Goal: Task Accomplishment & Management: Manage account settings

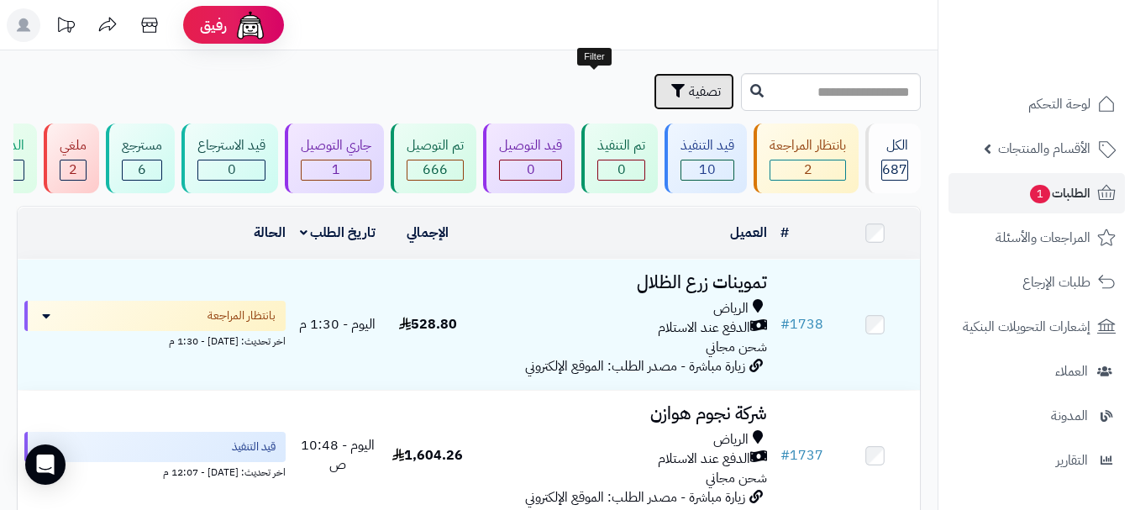
click at [654, 104] on button "تصفية" at bounding box center [694, 91] width 81 height 37
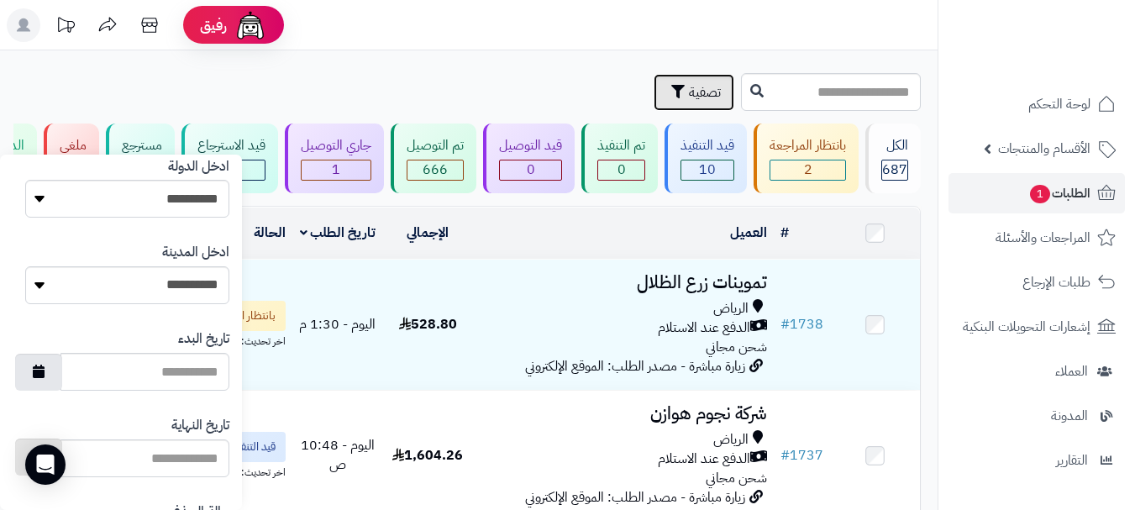
scroll to position [924, 0]
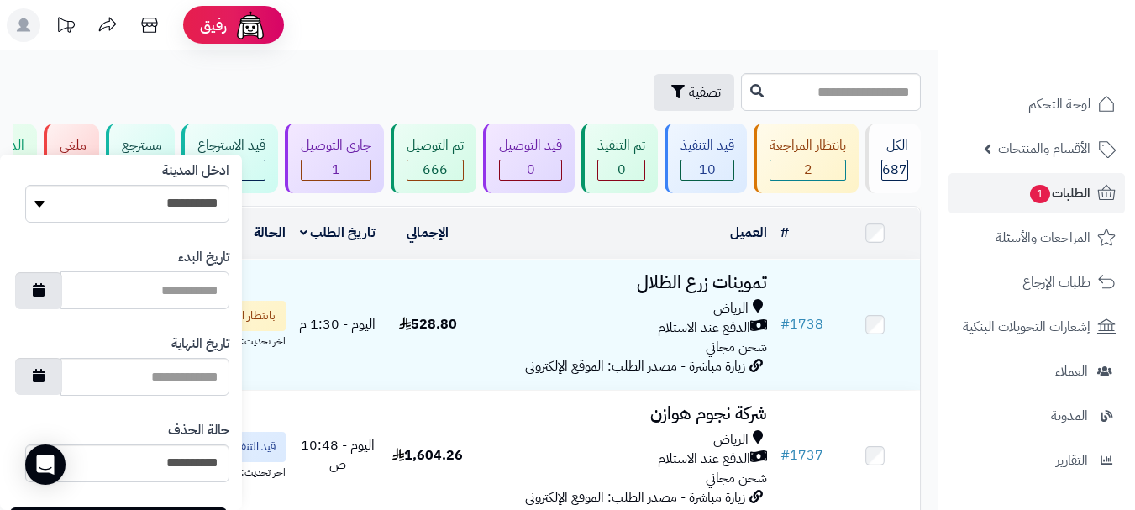
click at [145, 300] on input "تاريخ البدء" at bounding box center [145, 290] width 169 height 38
click at [61, 287] on button "button" at bounding box center [38, 289] width 47 height 37
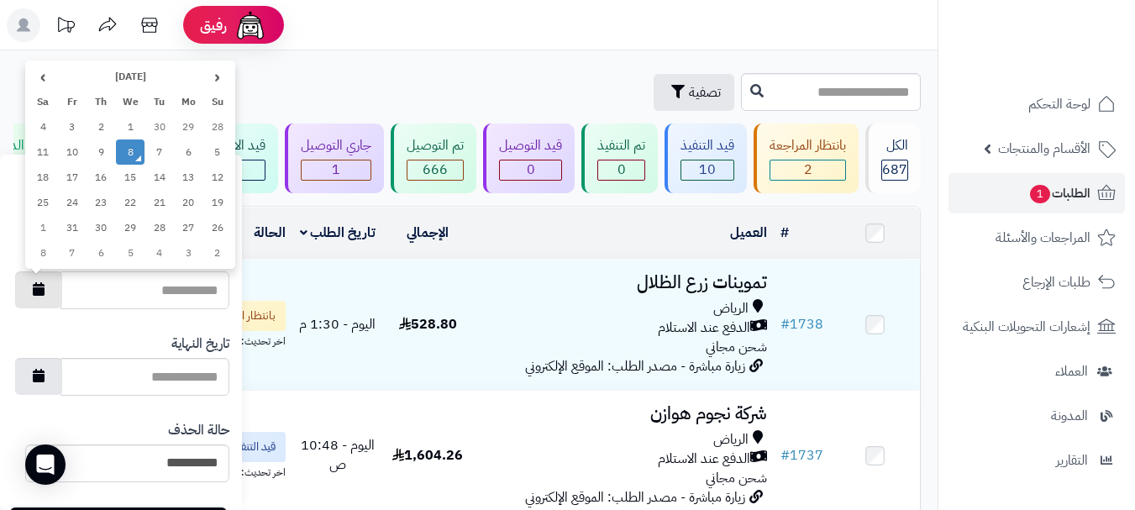
type input "**********"
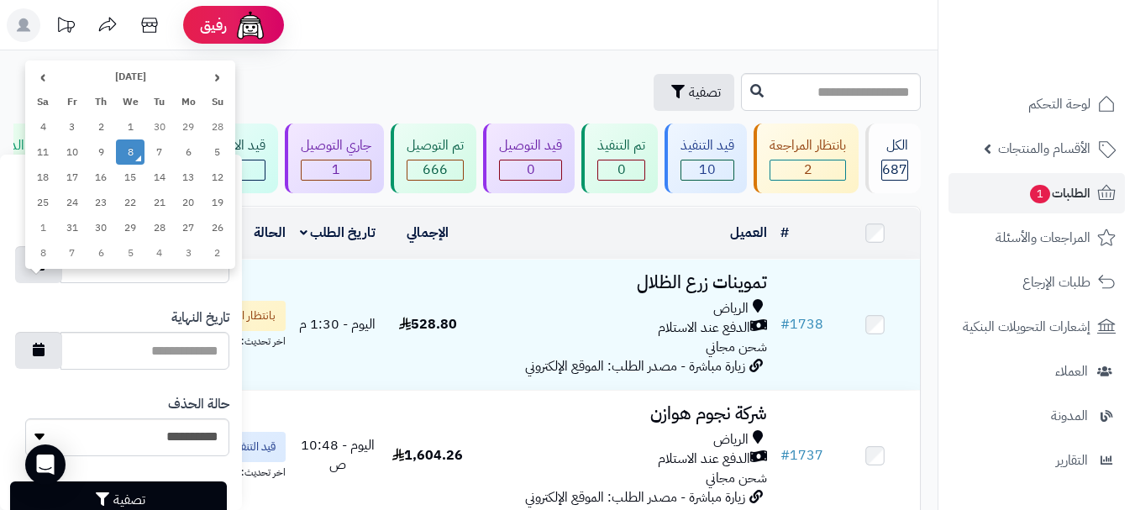
scroll to position [914, 0]
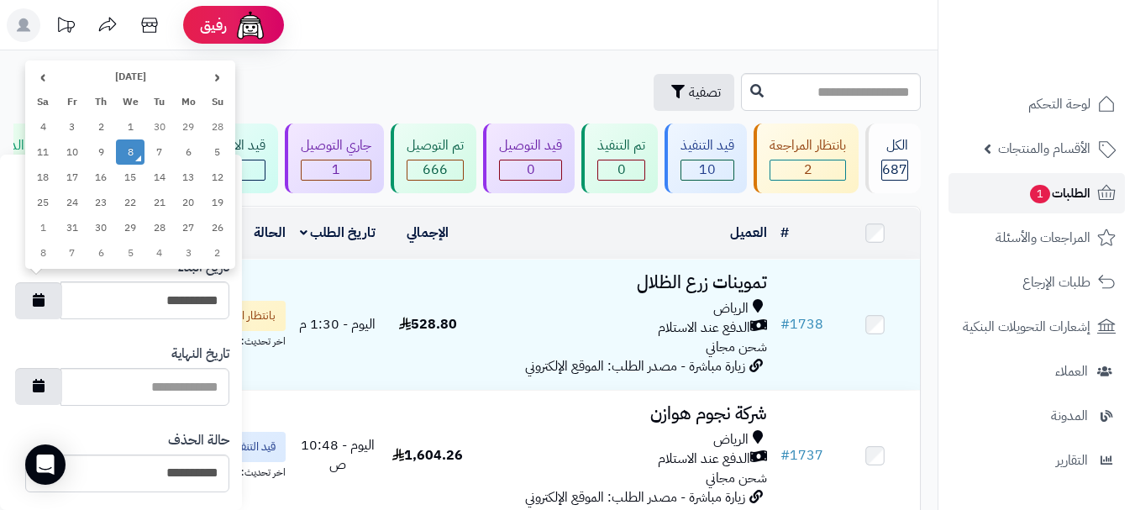
click at [1046, 200] on span "1" at bounding box center [1040, 194] width 20 height 18
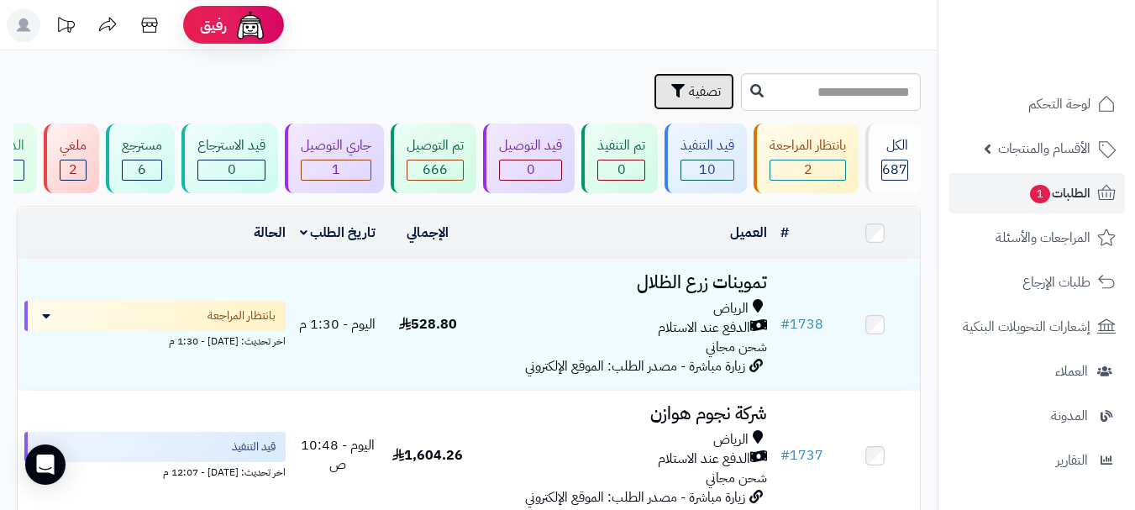
drag, startPoint x: 630, startPoint y: 91, endPoint x: 621, endPoint y: 91, distance: 9.2
click at [654, 91] on button "تصفية" at bounding box center [694, 91] width 81 height 37
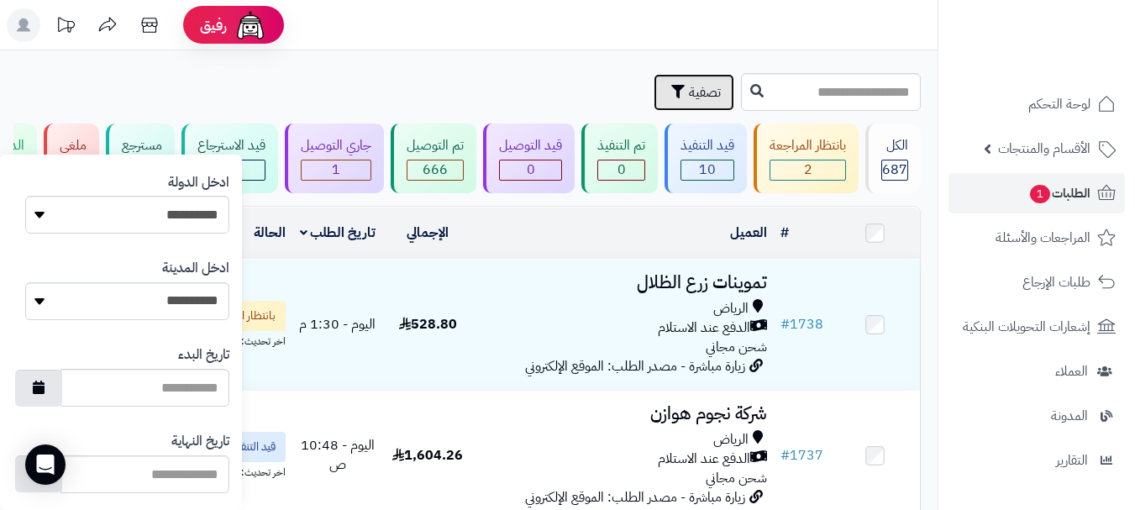
scroll to position [998, 0]
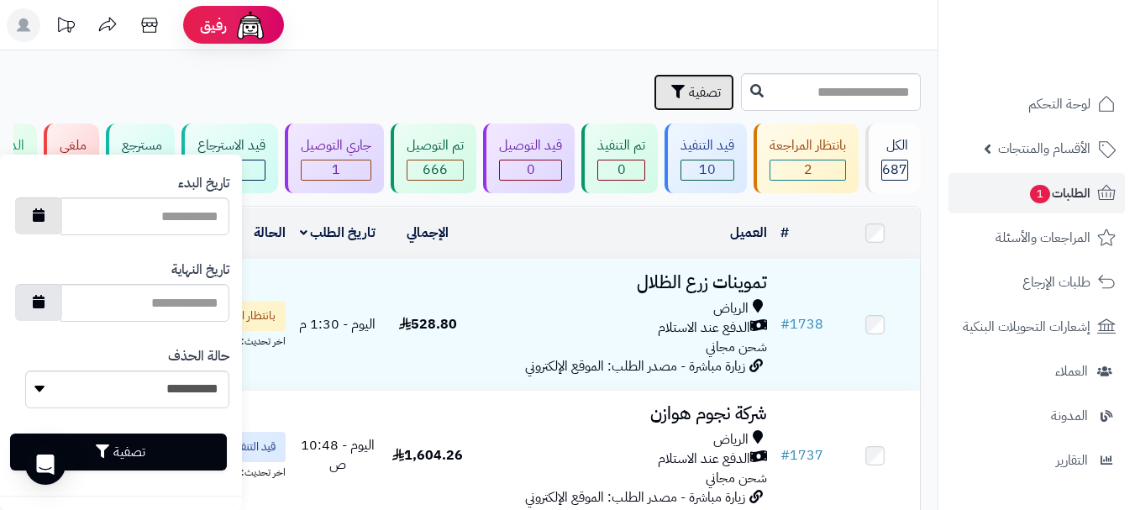
click at [58, 223] on button "button" at bounding box center [38, 215] width 47 height 37
type input "**********"
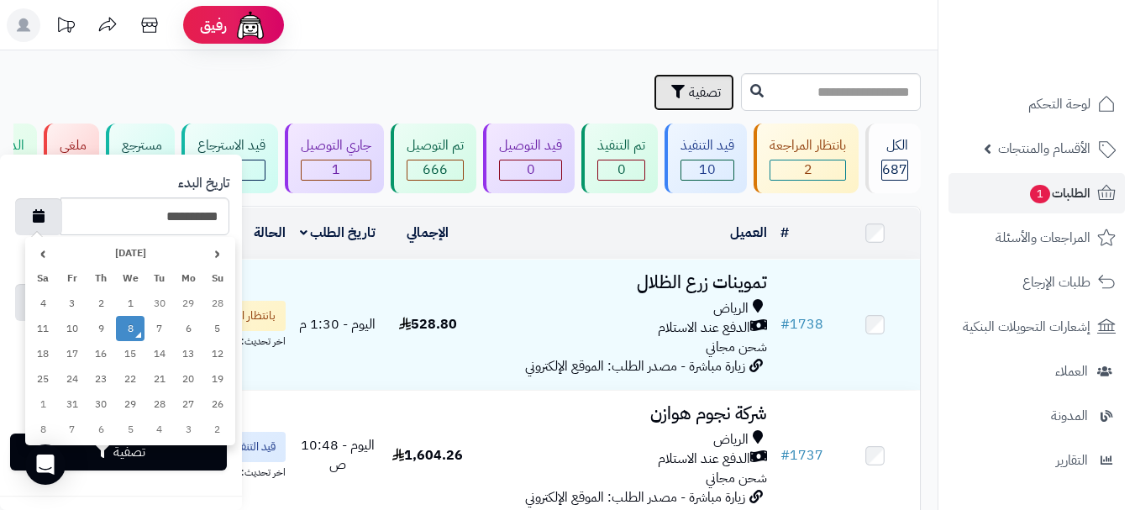
click at [134, 332] on td "8" at bounding box center [130, 328] width 29 height 25
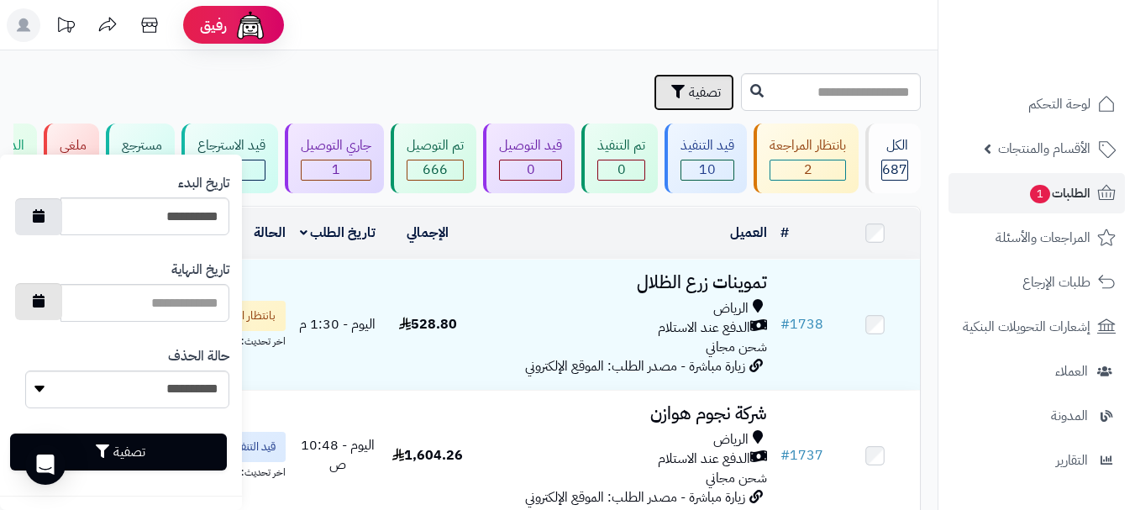
click at [45, 305] on icon "button" at bounding box center [39, 300] width 12 height 13
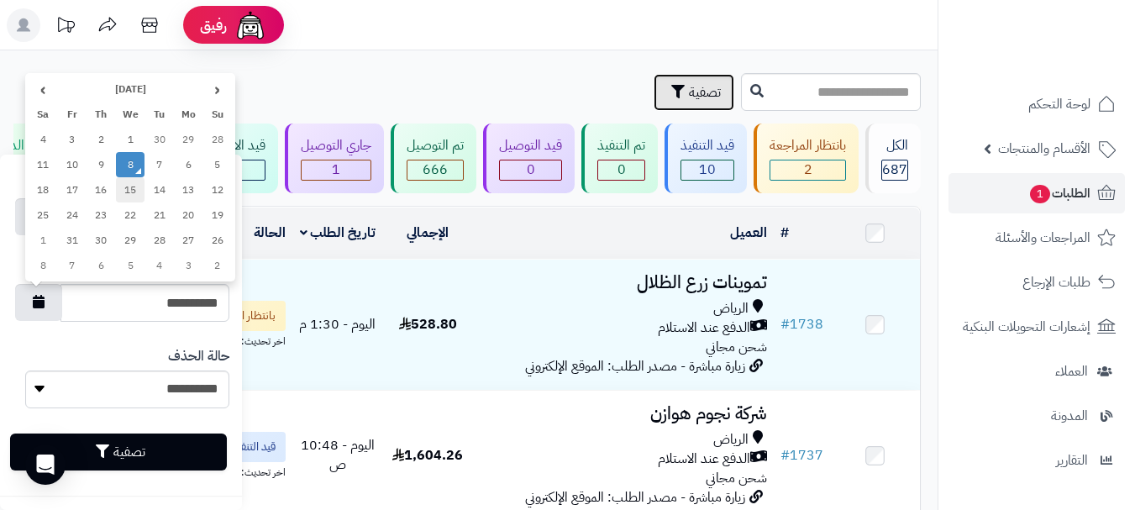
click at [133, 178] on td "15" at bounding box center [130, 189] width 29 height 25
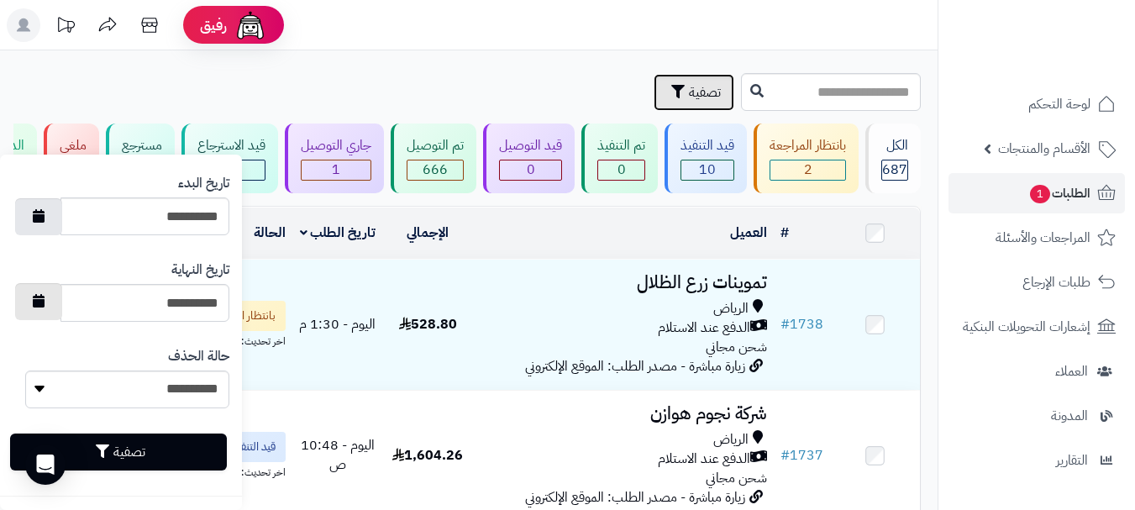
click at [47, 313] on button "button" at bounding box center [38, 301] width 47 height 37
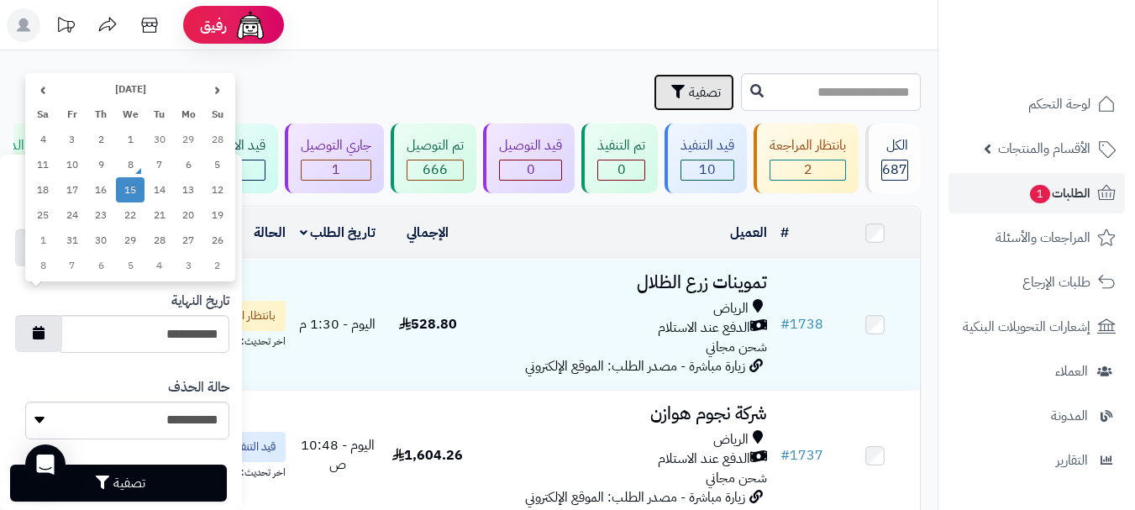
scroll to position [914, 0]
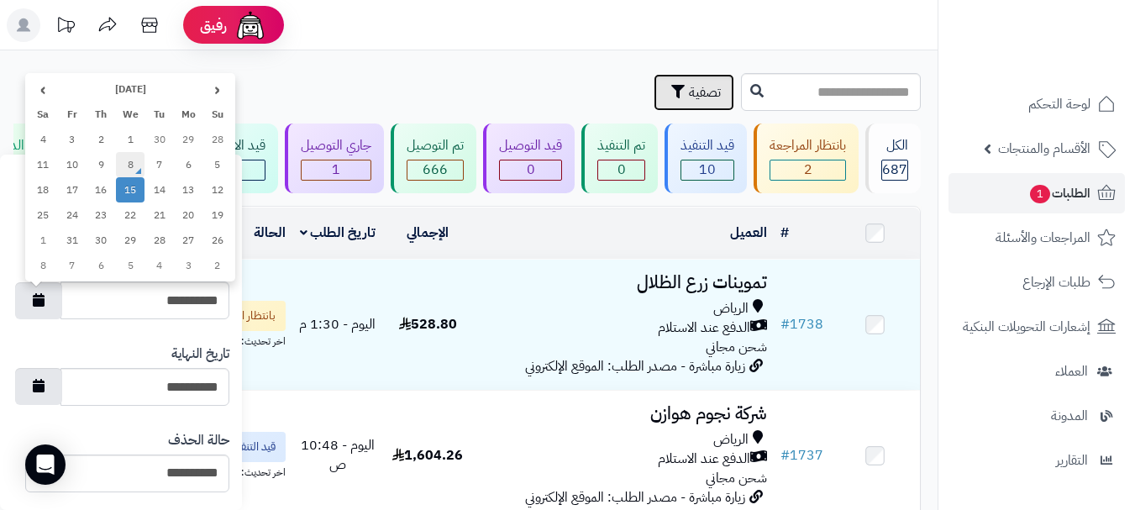
click at [139, 170] on td "8" at bounding box center [130, 164] width 29 height 25
type input "**********"
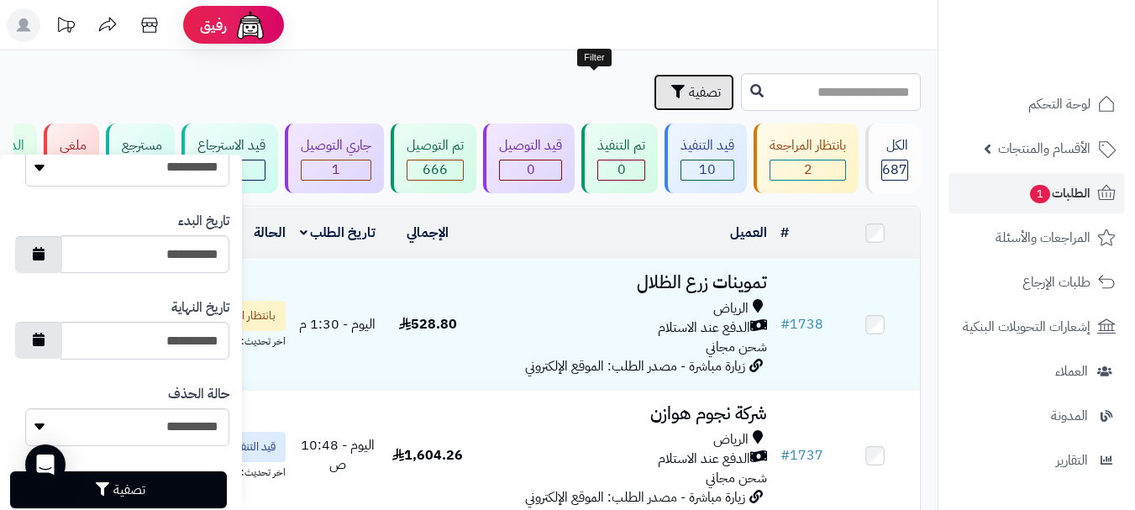
scroll to position [998, 0]
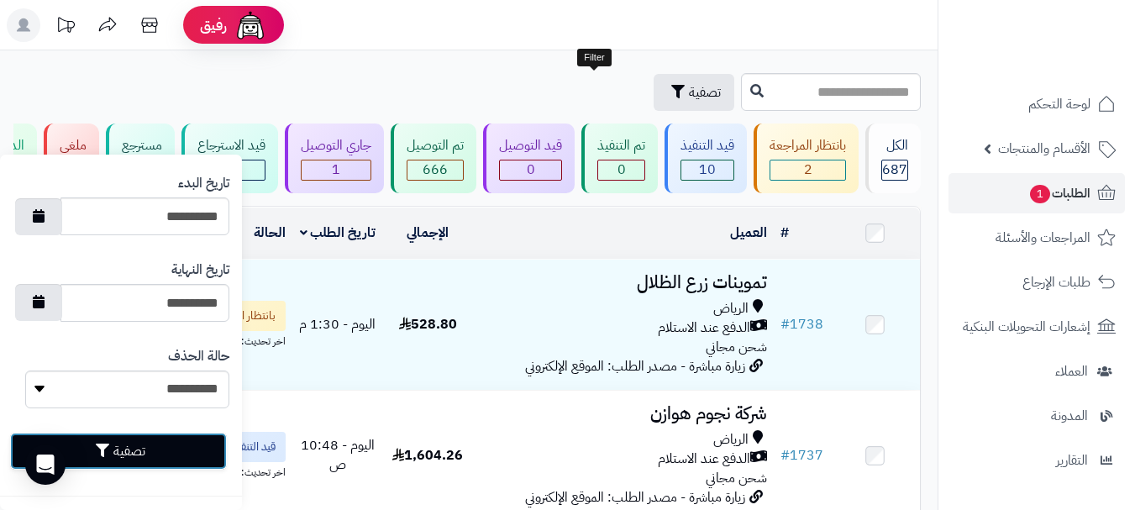
click at [99, 460] on button "تصفية" at bounding box center [118, 451] width 217 height 37
click at [155, 444] on button "تصفية" at bounding box center [118, 451] width 217 height 37
click at [1018, 191] on link "الطلبات 1" at bounding box center [1037, 193] width 176 height 40
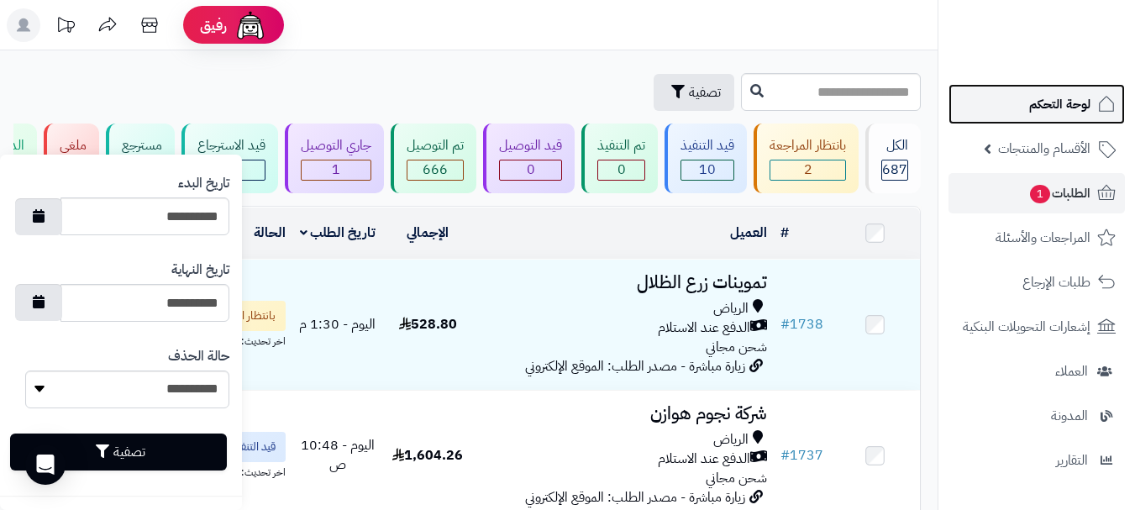
click at [1055, 114] on span "لوحة التحكم" at bounding box center [1059, 104] width 61 height 24
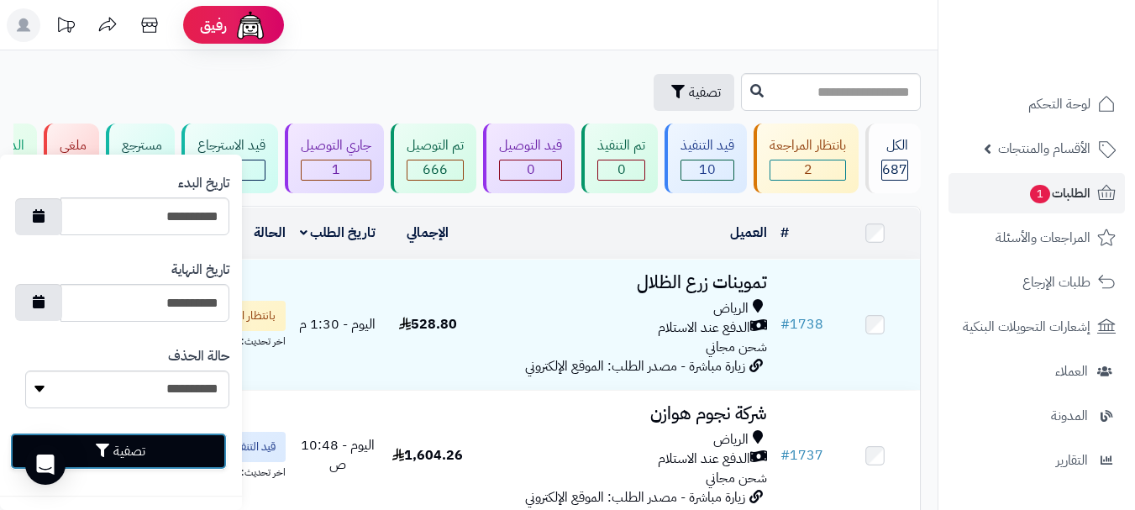
click at [148, 456] on button "تصفية" at bounding box center [118, 451] width 217 height 37
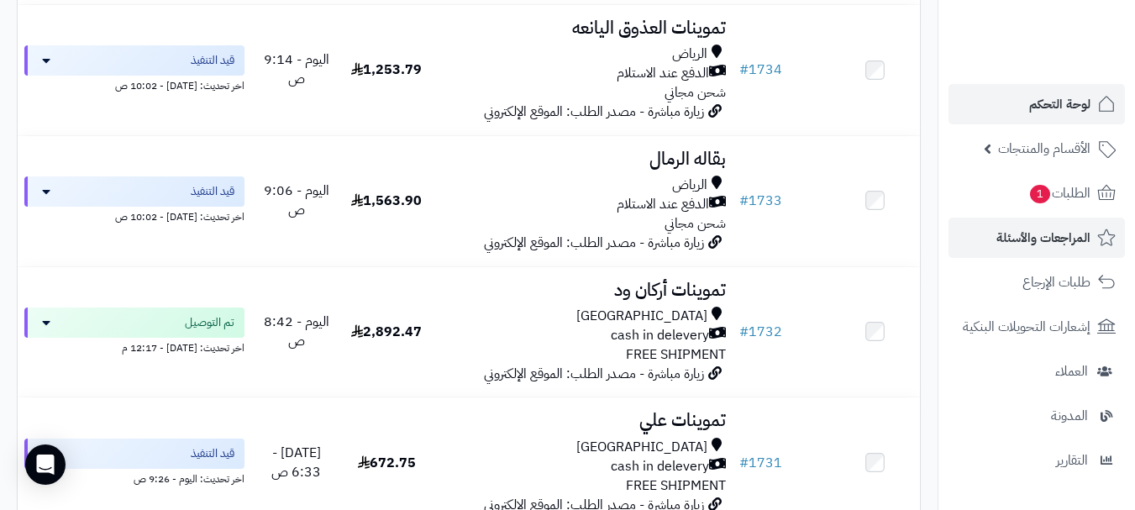
scroll to position [784, 0]
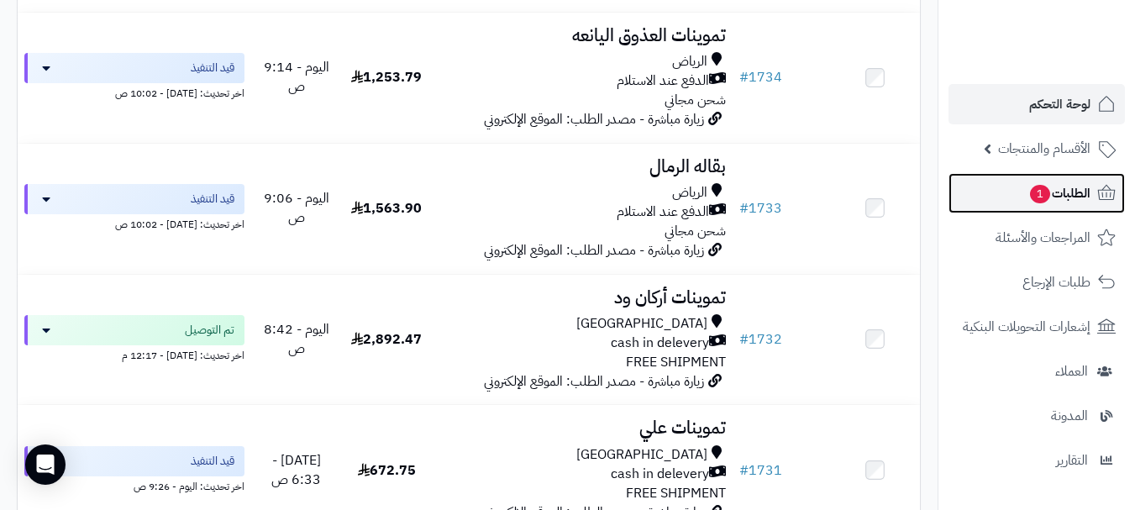
click at [1034, 197] on span "1" at bounding box center [1040, 194] width 20 height 18
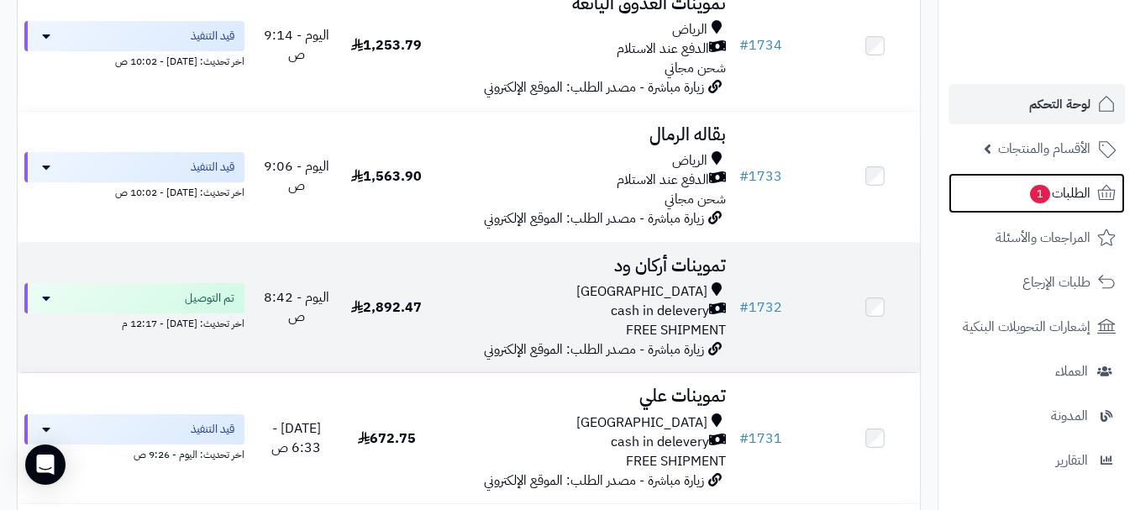
scroll to position [788, 0]
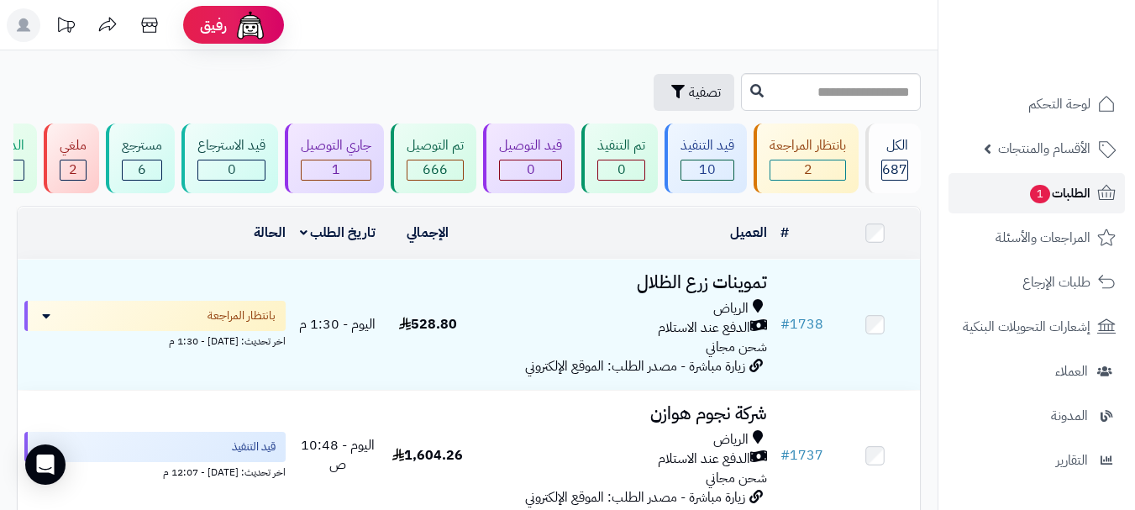
click at [1010, 197] on link "الطلبات 1" at bounding box center [1037, 193] width 176 height 40
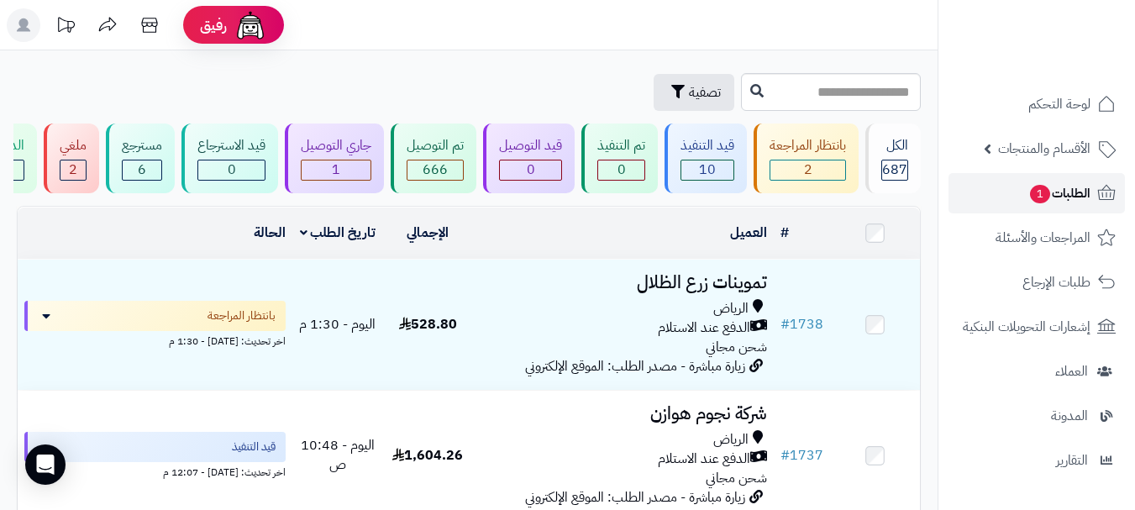
click at [1020, 199] on link "الطلبات 1" at bounding box center [1037, 193] width 176 height 40
click at [1009, 197] on link "الطلبات 1" at bounding box center [1037, 193] width 176 height 40
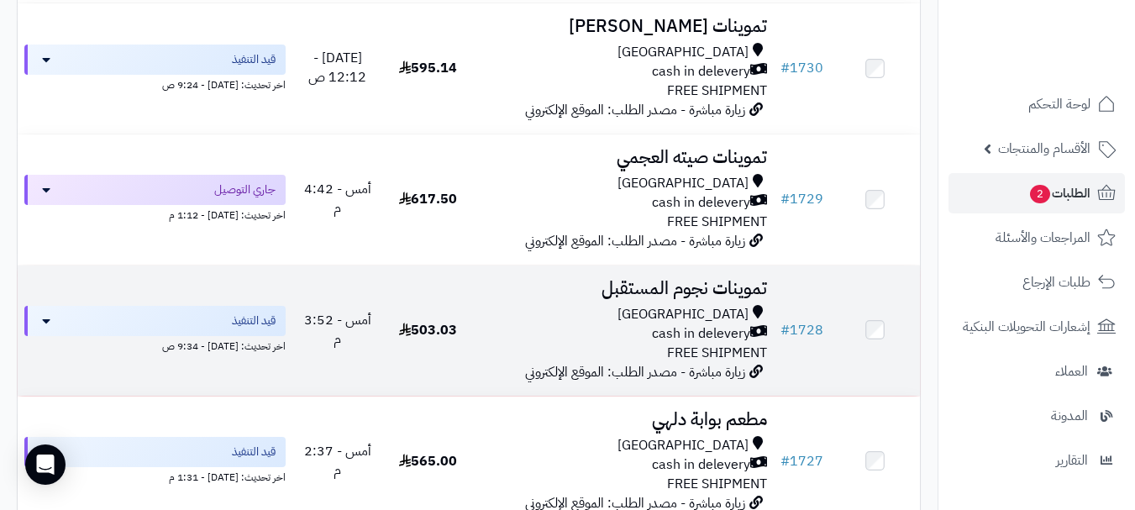
scroll to position [1429, 0]
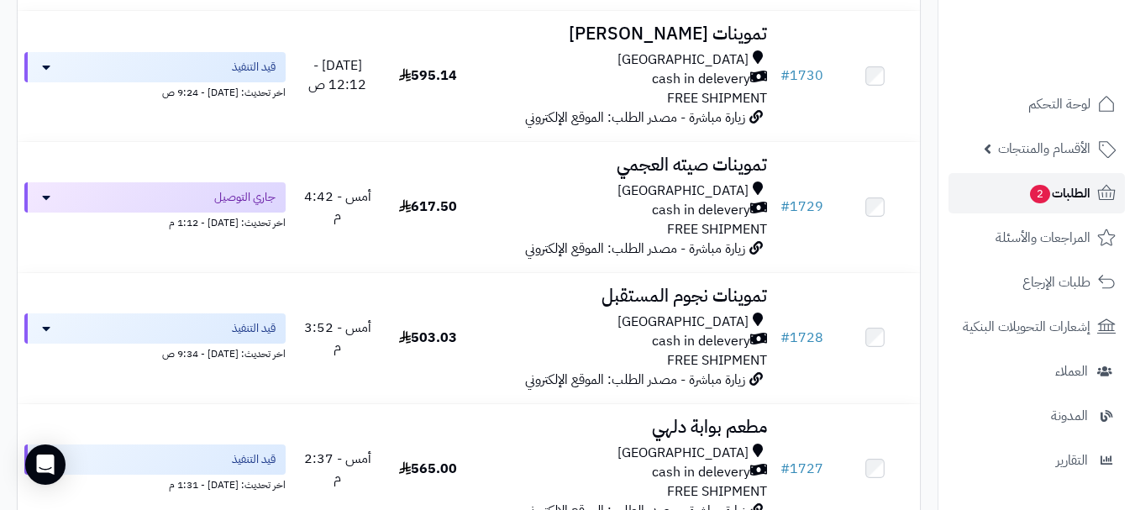
click at [1032, 200] on span "2" at bounding box center [1040, 194] width 20 height 18
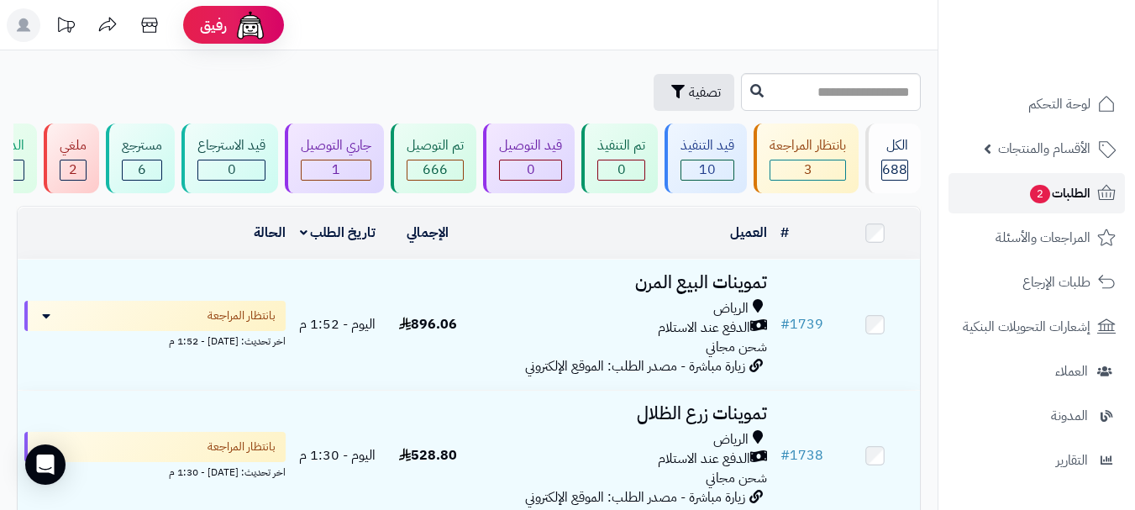
click at [997, 196] on link "الطلبات 2" at bounding box center [1037, 193] width 176 height 40
click at [985, 196] on link "الطلبات 2" at bounding box center [1037, 193] width 176 height 40
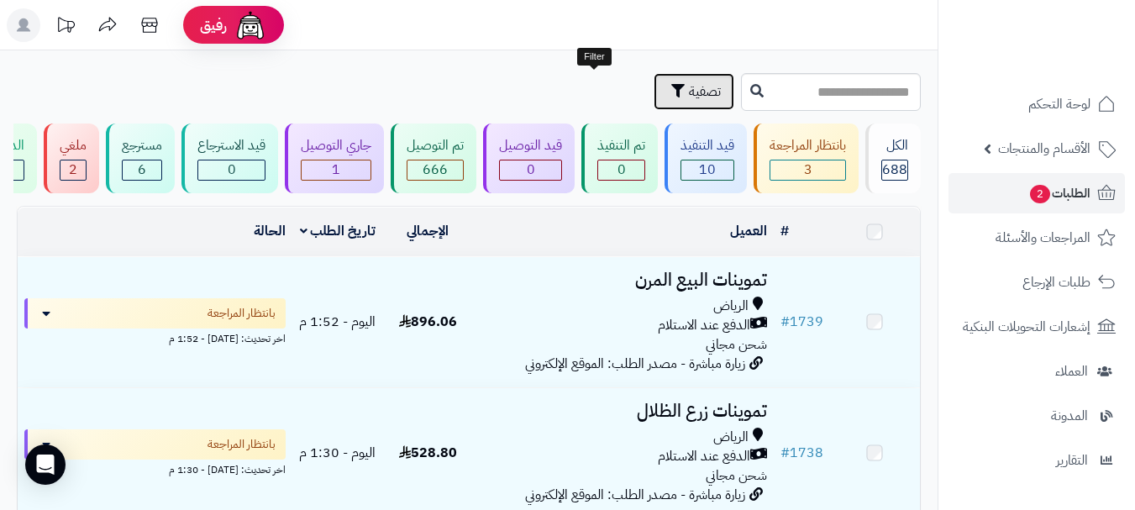
drag, startPoint x: 0, startPoint y: 0, endPoint x: 607, endPoint y: 97, distance: 614.5
click at [689, 97] on span "تصفية" at bounding box center [705, 92] width 32 height 20
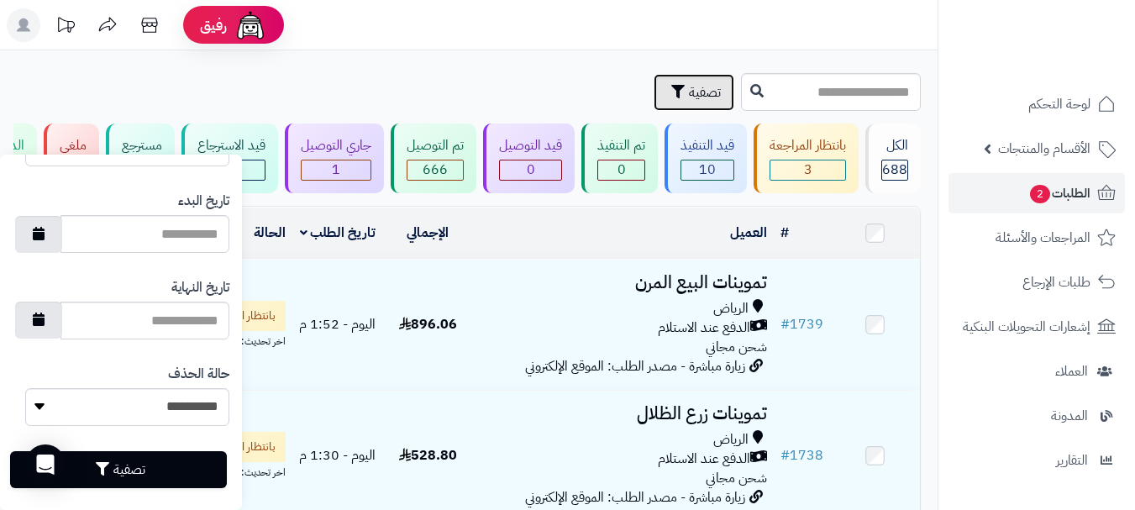
scroll to position [998, 0]
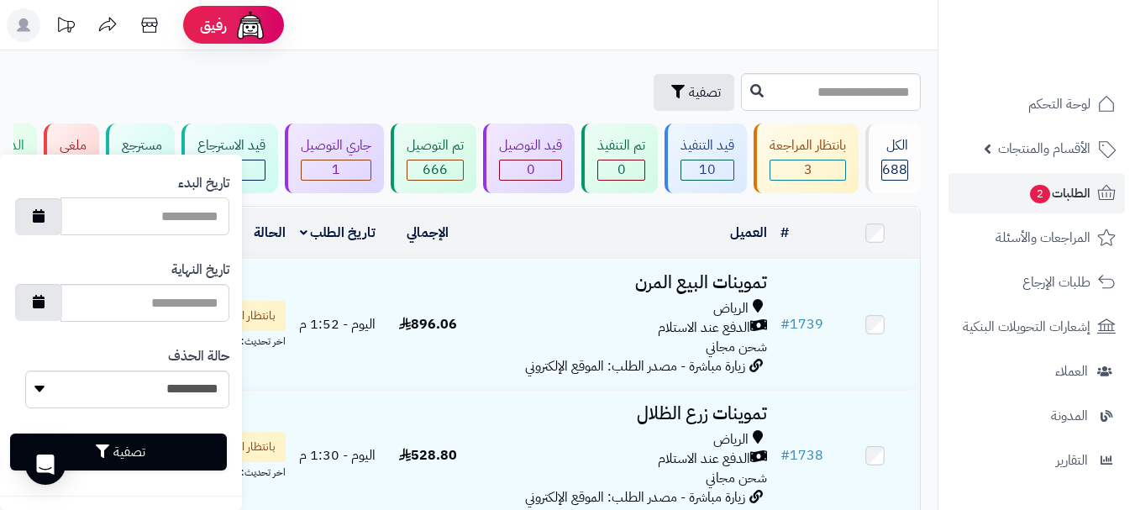
click at [97, 223] on input "تاريخ البدء" at bounding box center [145, 216] width 169 height 38
click at [58, 221] on button "button" at bounding box center [38, 215] width 47 height 37
type input "**********"
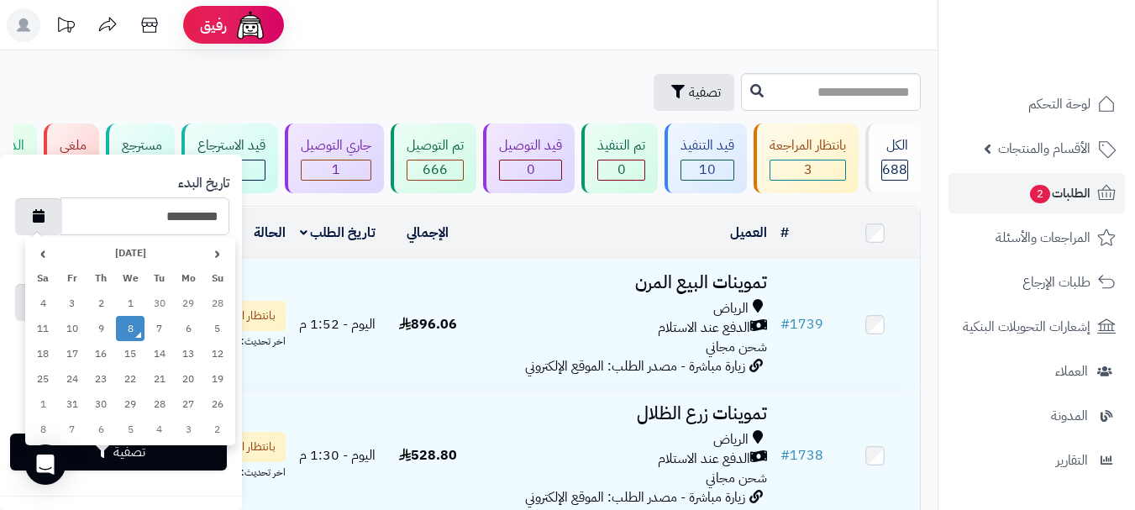
click at [124, 331] on td "8" at bounding box center [130, 328] width 29 height 25
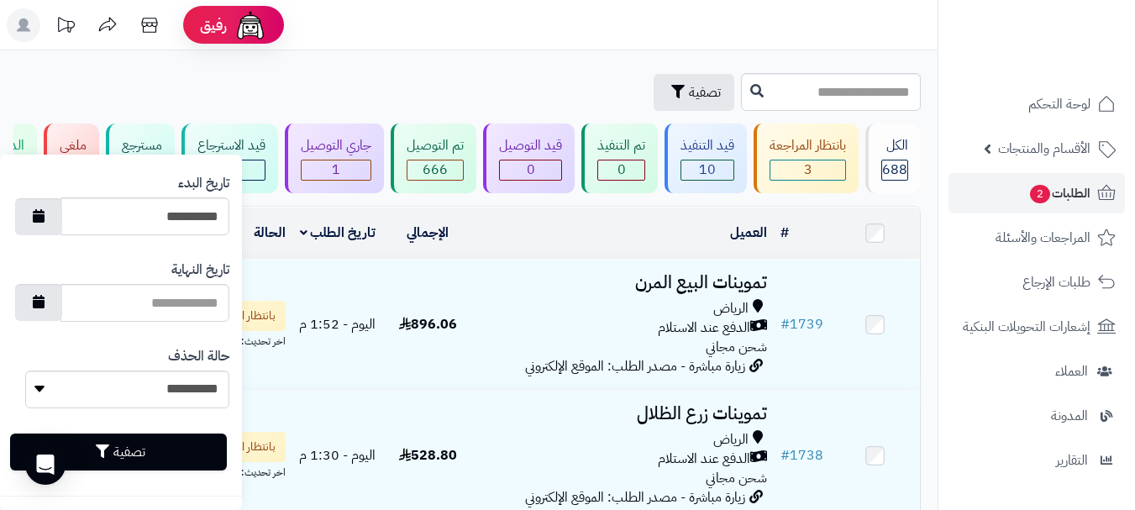
click at [74, 90] on div "تصفية" at bounding box center [377, 92] width 720 height 37
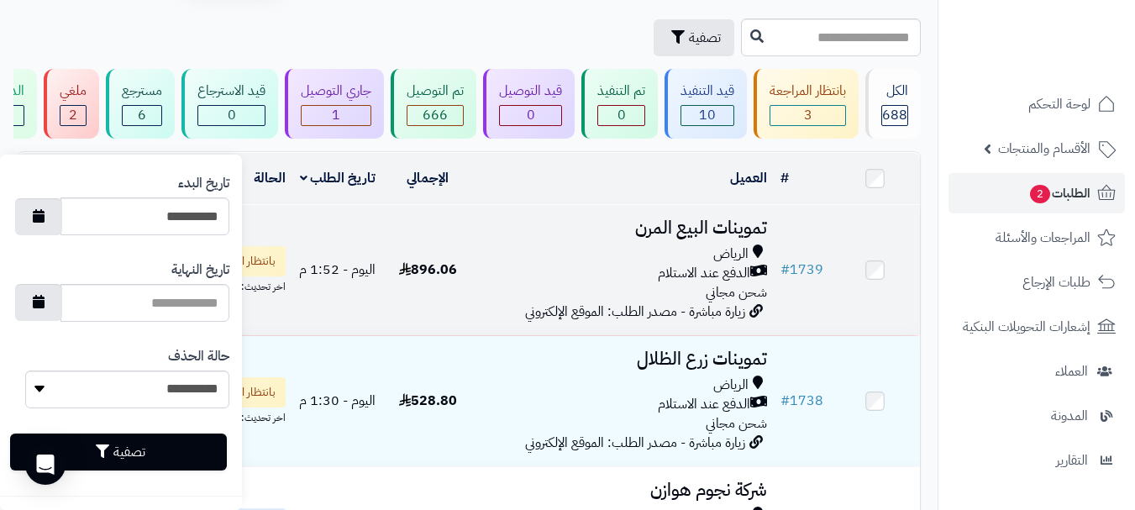
scroll to position [84, 0]
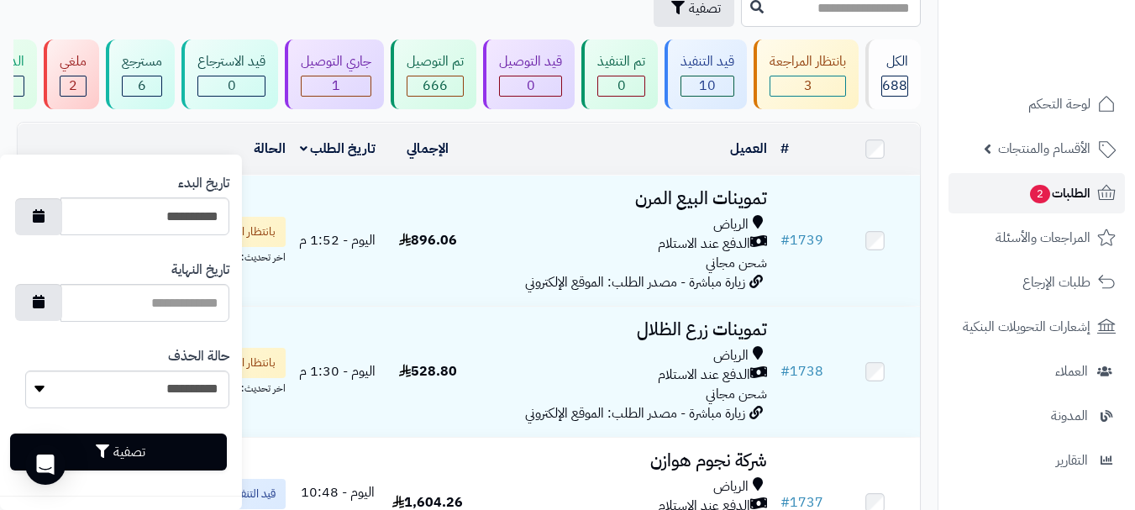
click at [1061, 191] on span "الطلبات 2" at bounding box center [1060, 194] width 62 height 24
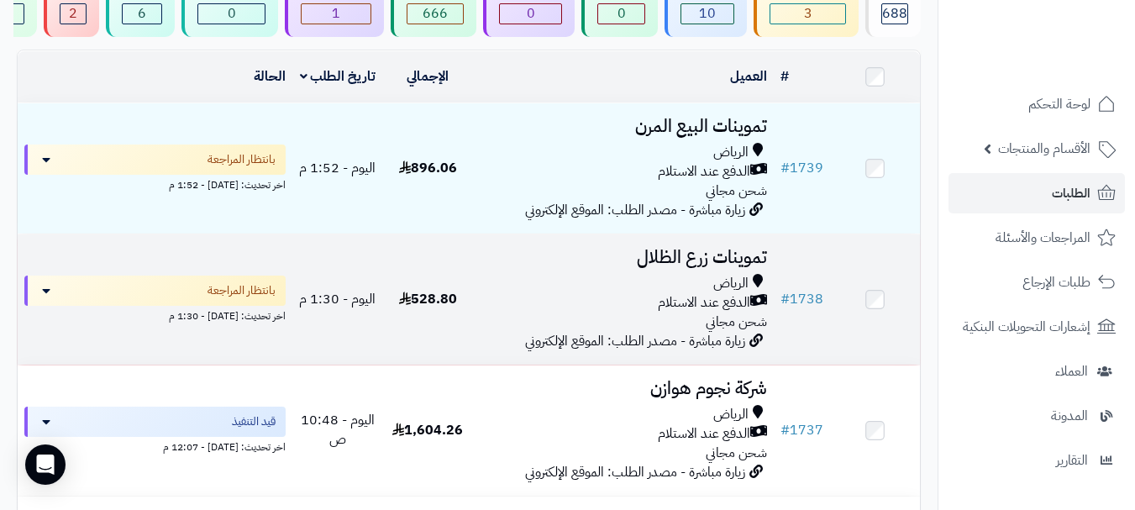
scroll to position [168, 0]
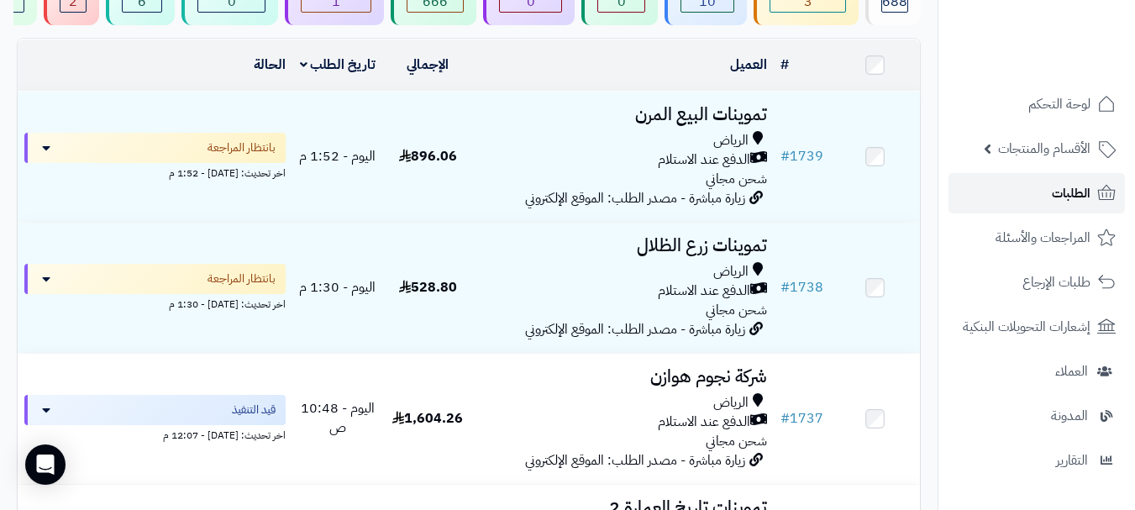
click at [1060, 201] on span "الطلبات" at bounding box center [1071, 194] width 39 height 24
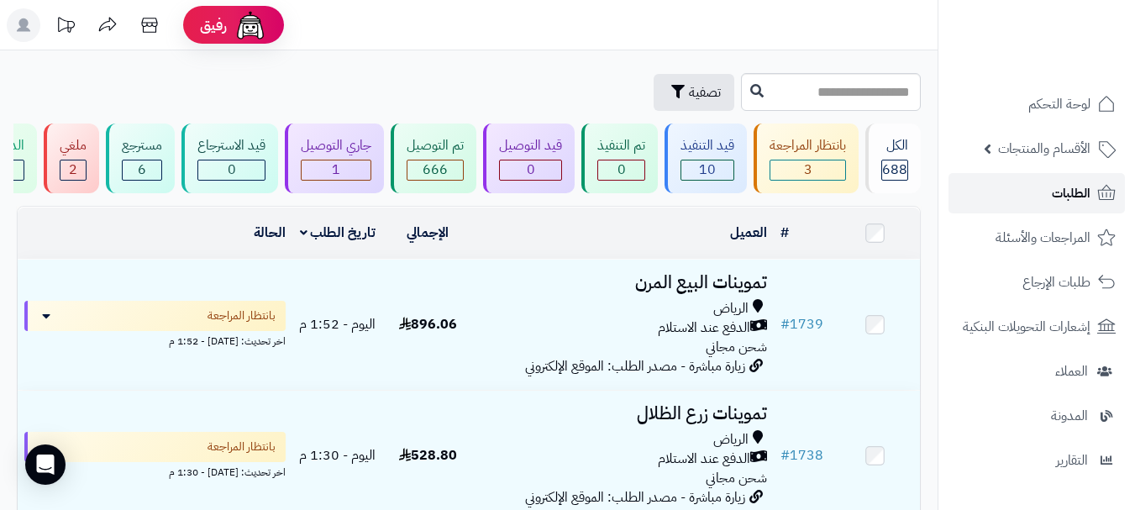
click at [998, 196] on link "الطلبات" at bounding box center [1037, 193] width 176 height 40
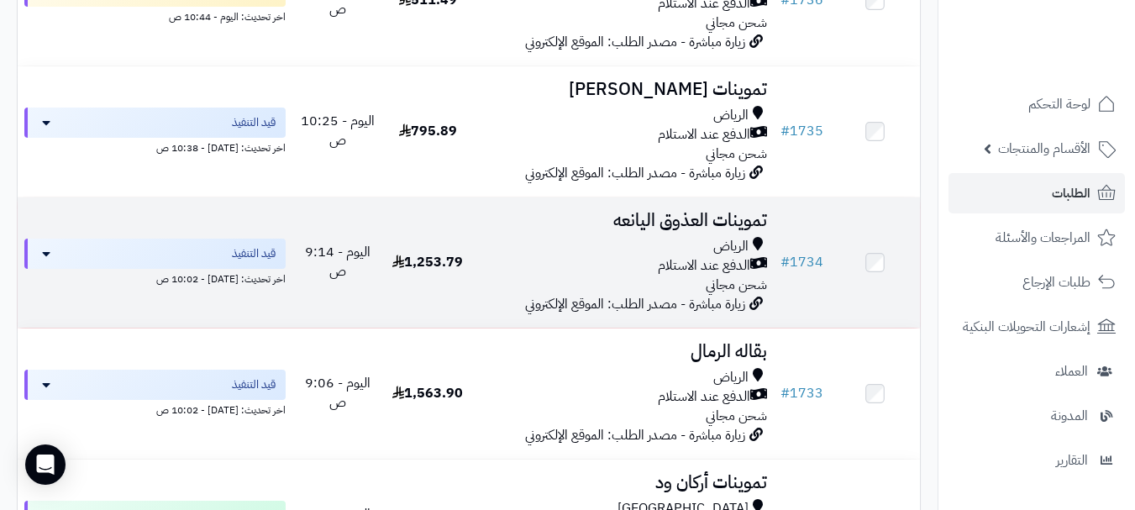
scroll to position [756, 0]
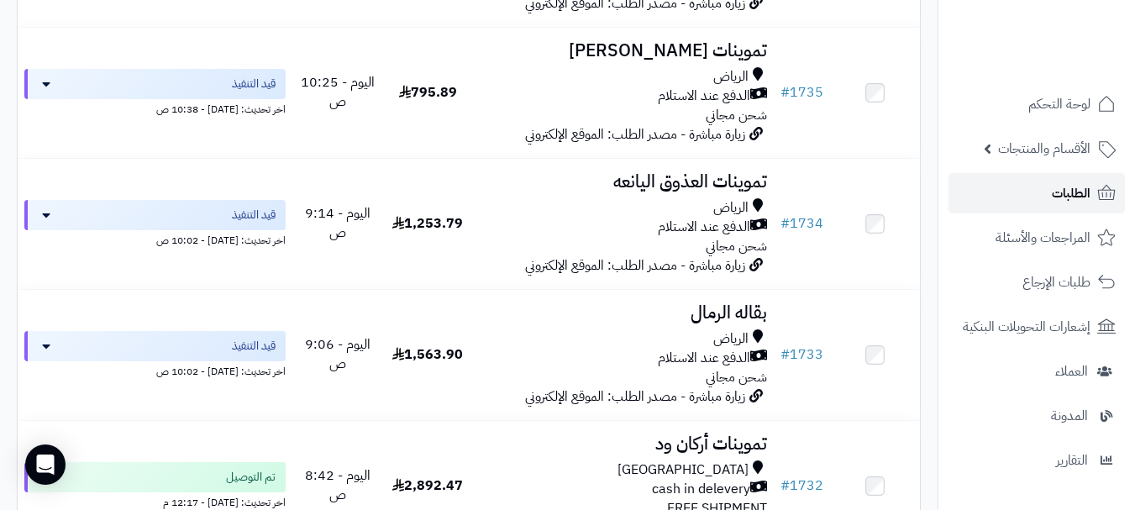
click at [1040, 204] on link "الطلبات" at bounding box center [1037, 193] width 176 height 40
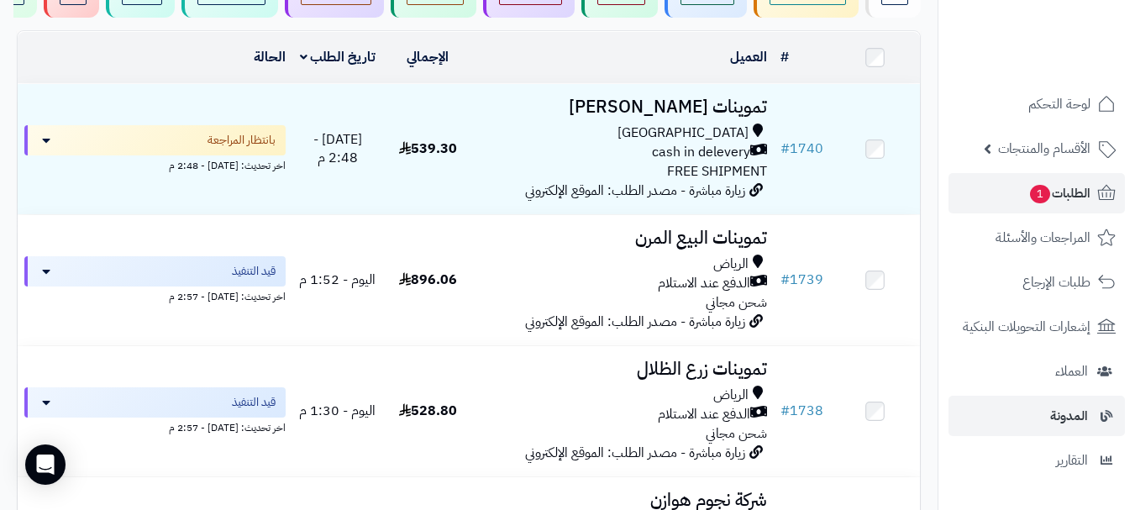
scroll to position [252, 0]
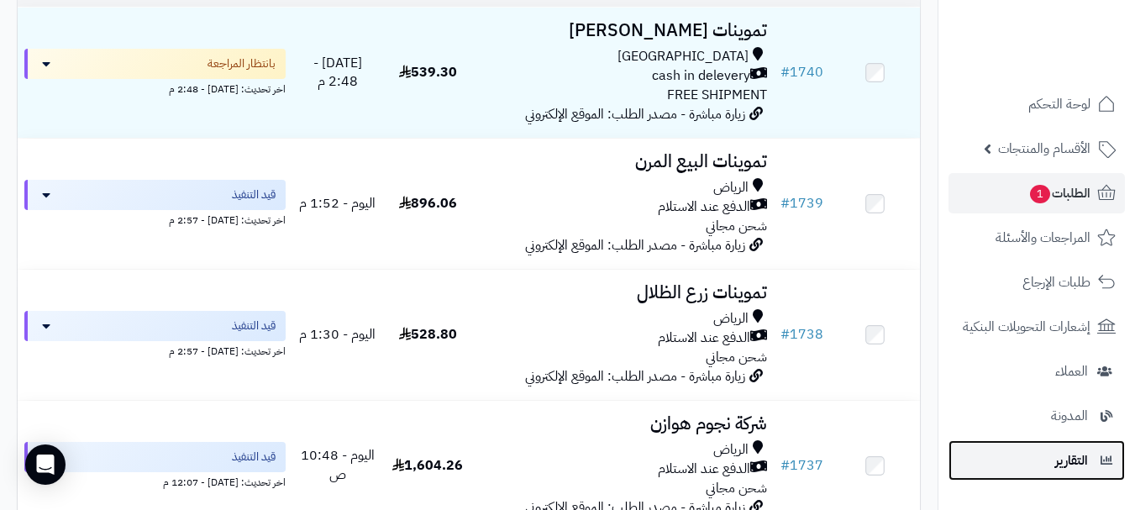
click at [1066, 457] on span "التقارير" at bounding box center [1071, 461] width 33 height 24
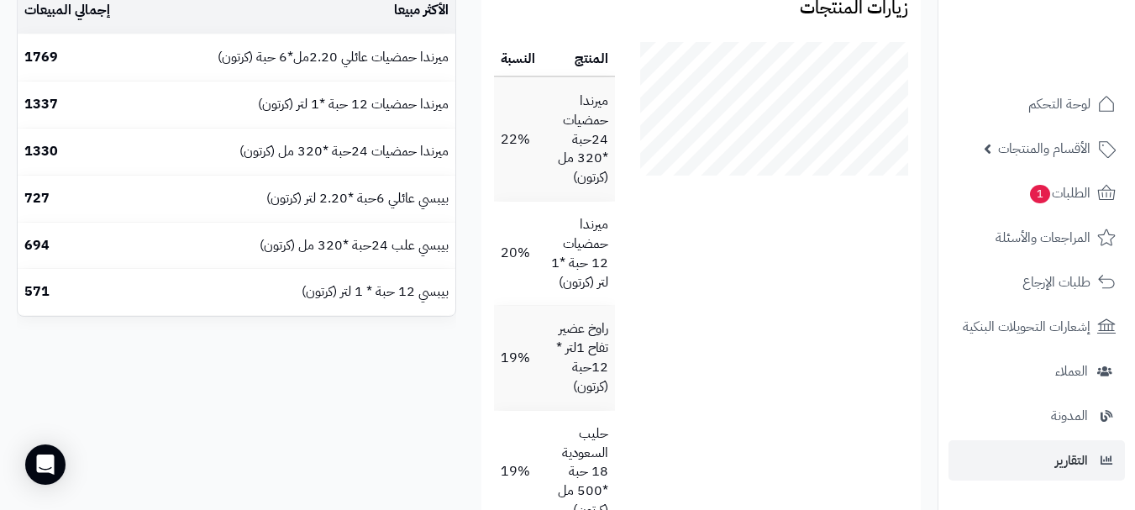
scroll to position [420, 0]
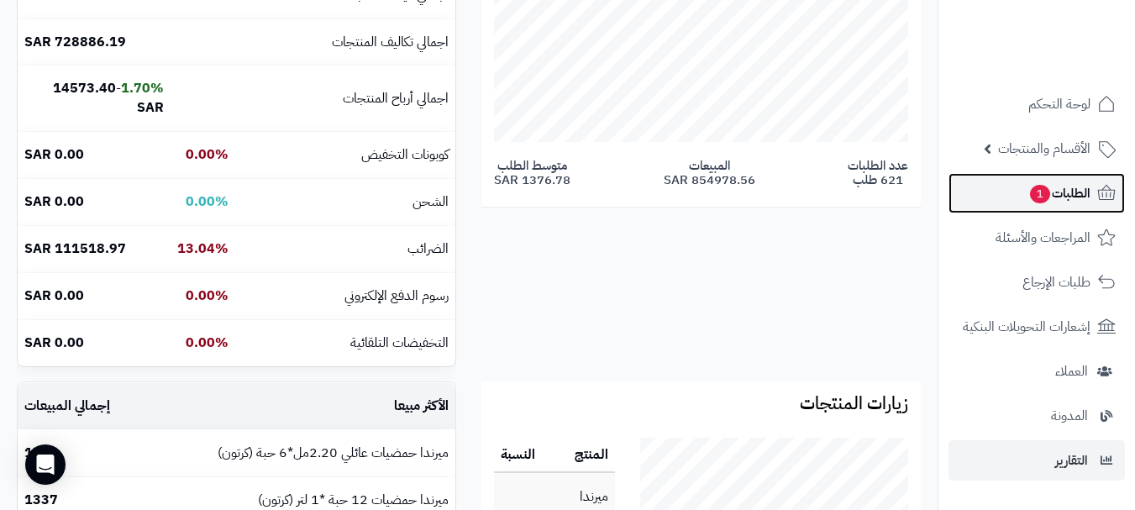
click at [1036, 190] on span "1" at bounding box center [1040, 194] width 20 height 18
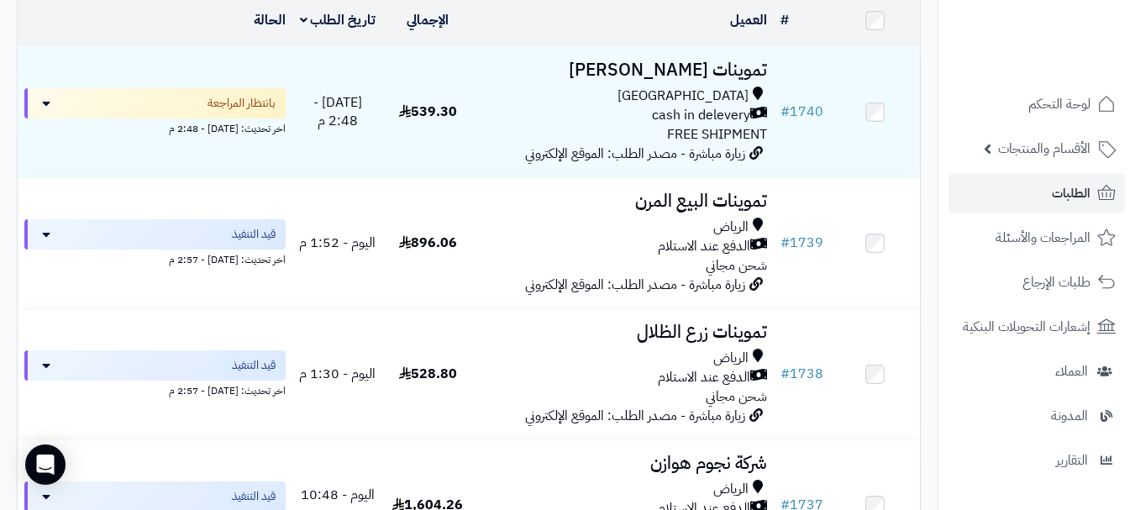
scroll to position [168, 0]
